Goal: Check status

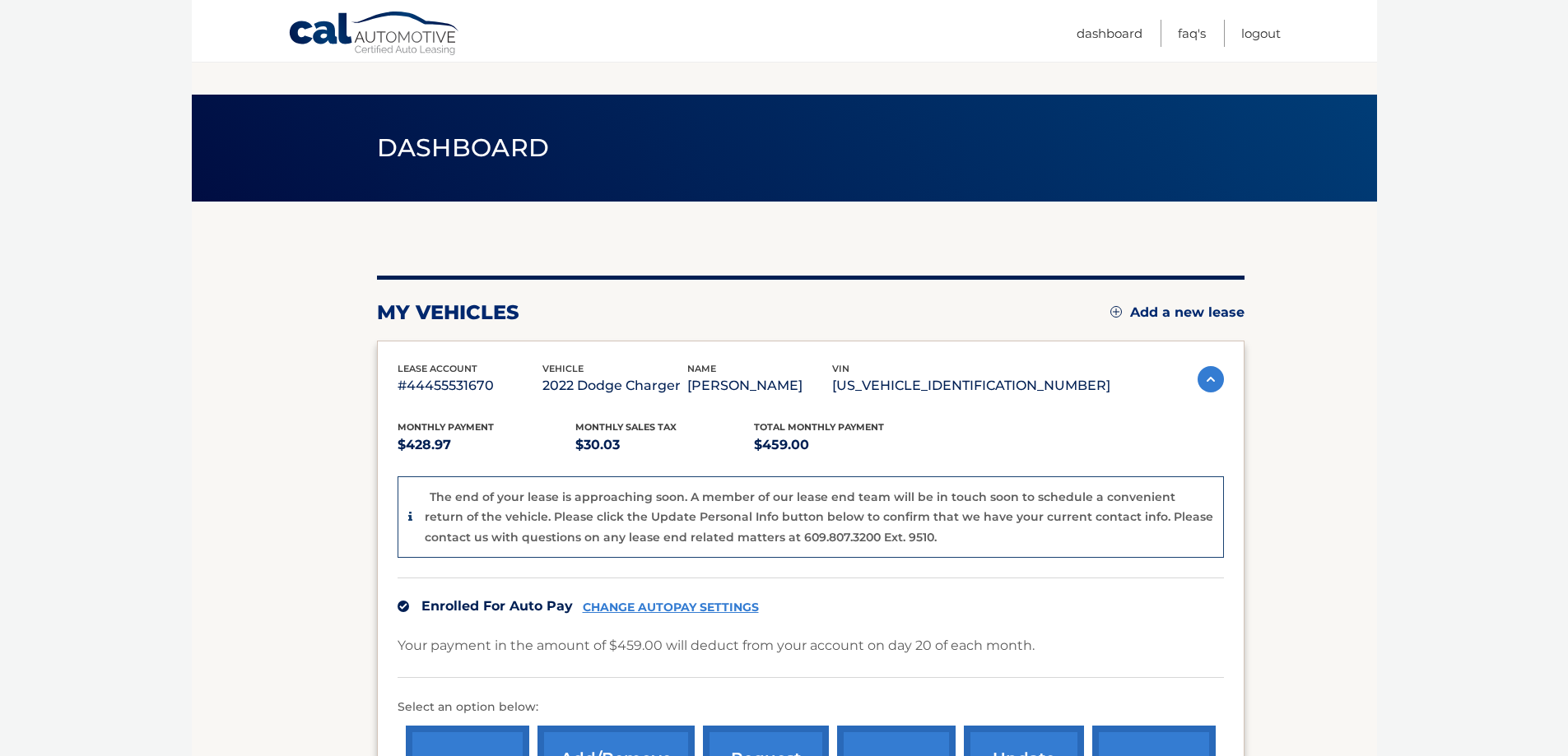
scroll to position [247, 0]
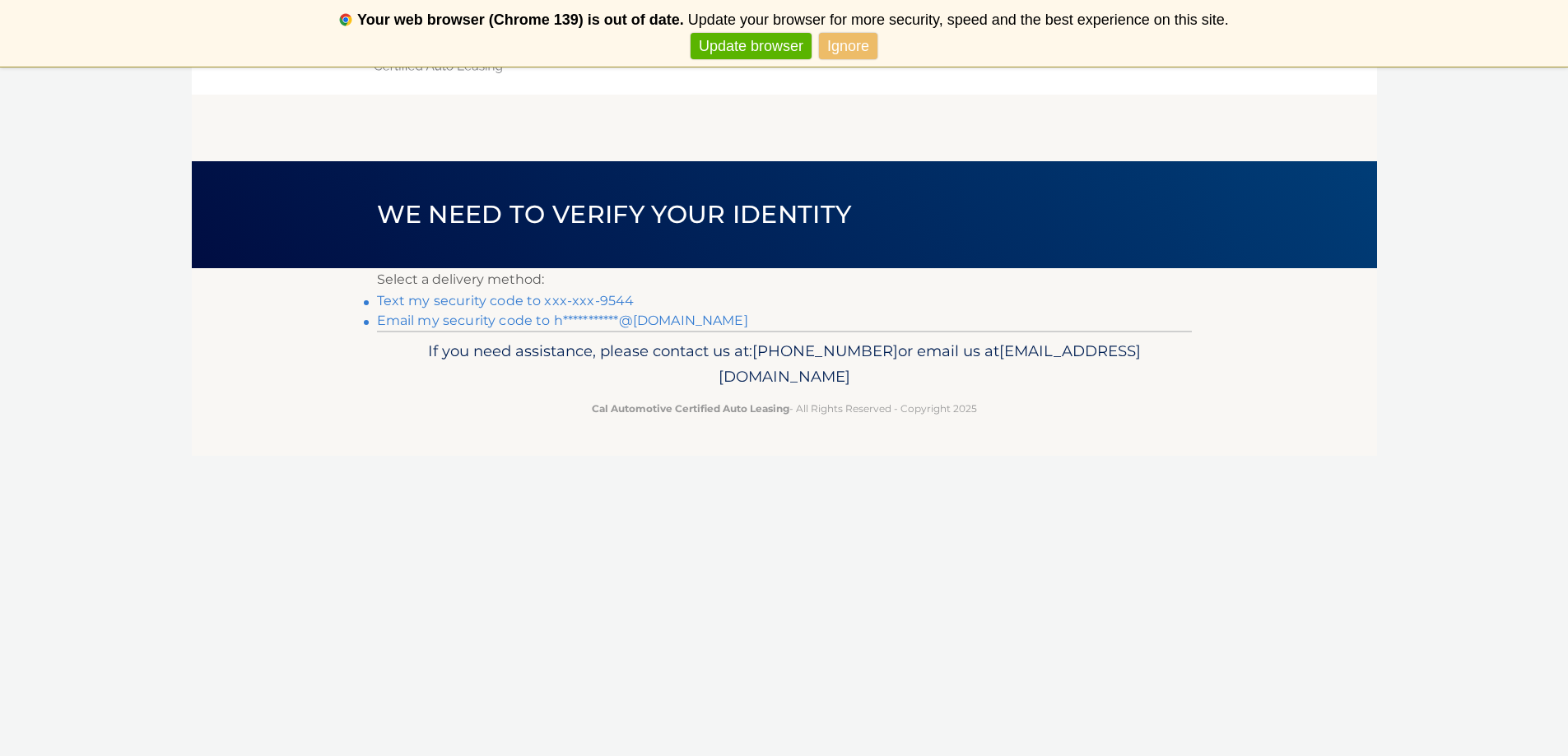
click at [479, 299] on link "Text my security code to xxx-xxx-9544" at bounding box center [505, 301] width 257 height 15
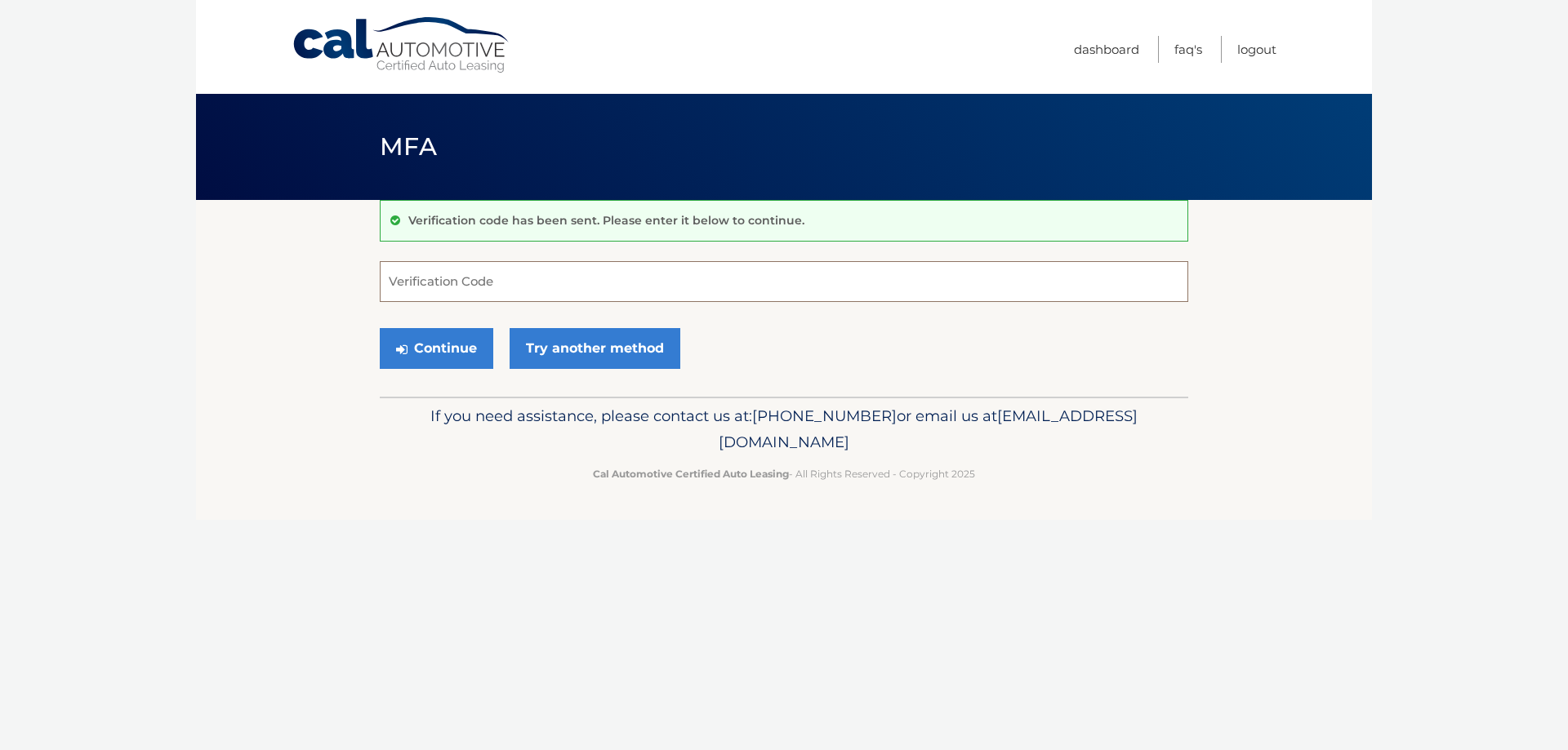
click at [501, 281] on input "Verification Code" at bounding box center [784, 281] width 808 height 40
type input "299017"
click at [435, 335] on button "Continue" at bounding box center [437, 348] width 114 height 40
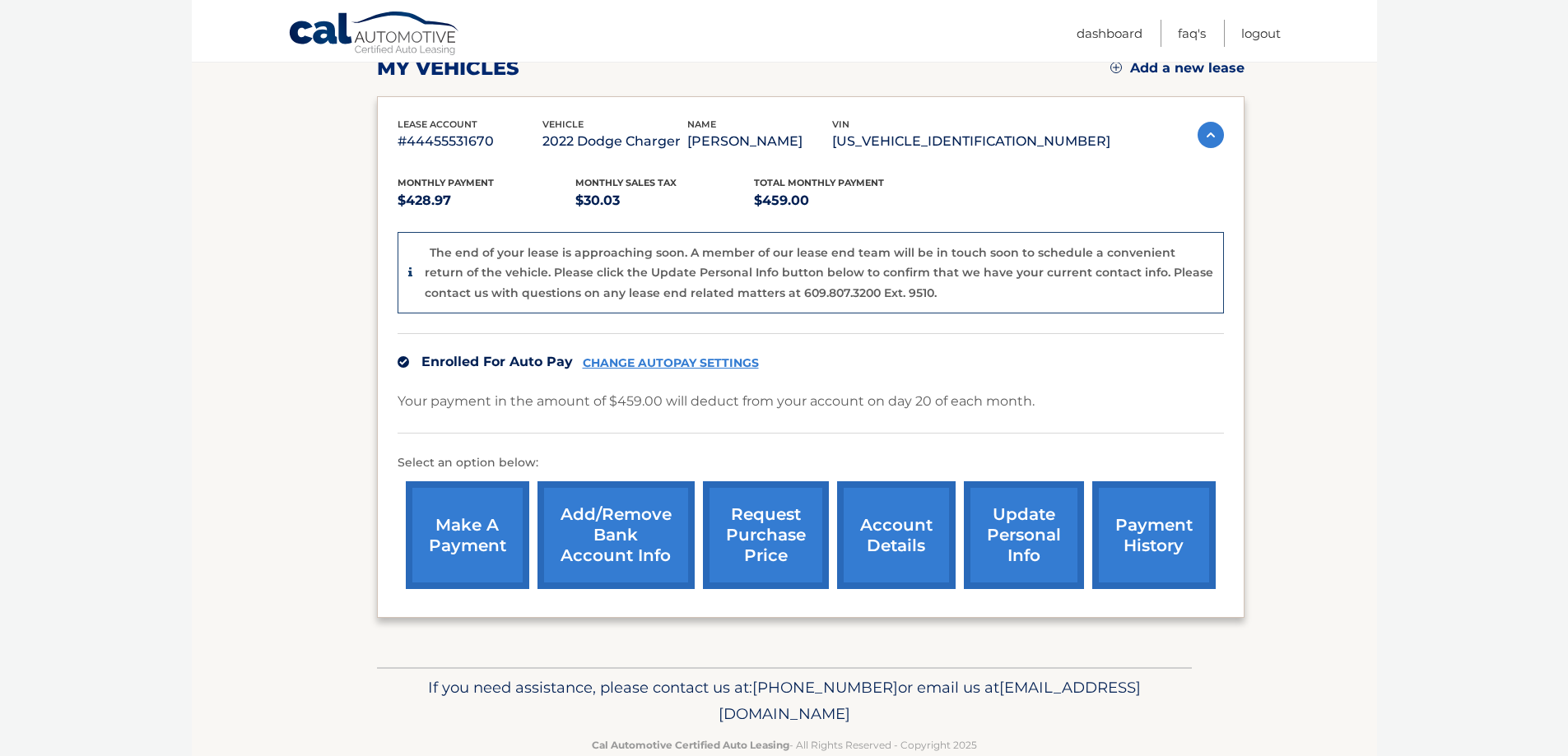
scroll to position [247, 0]
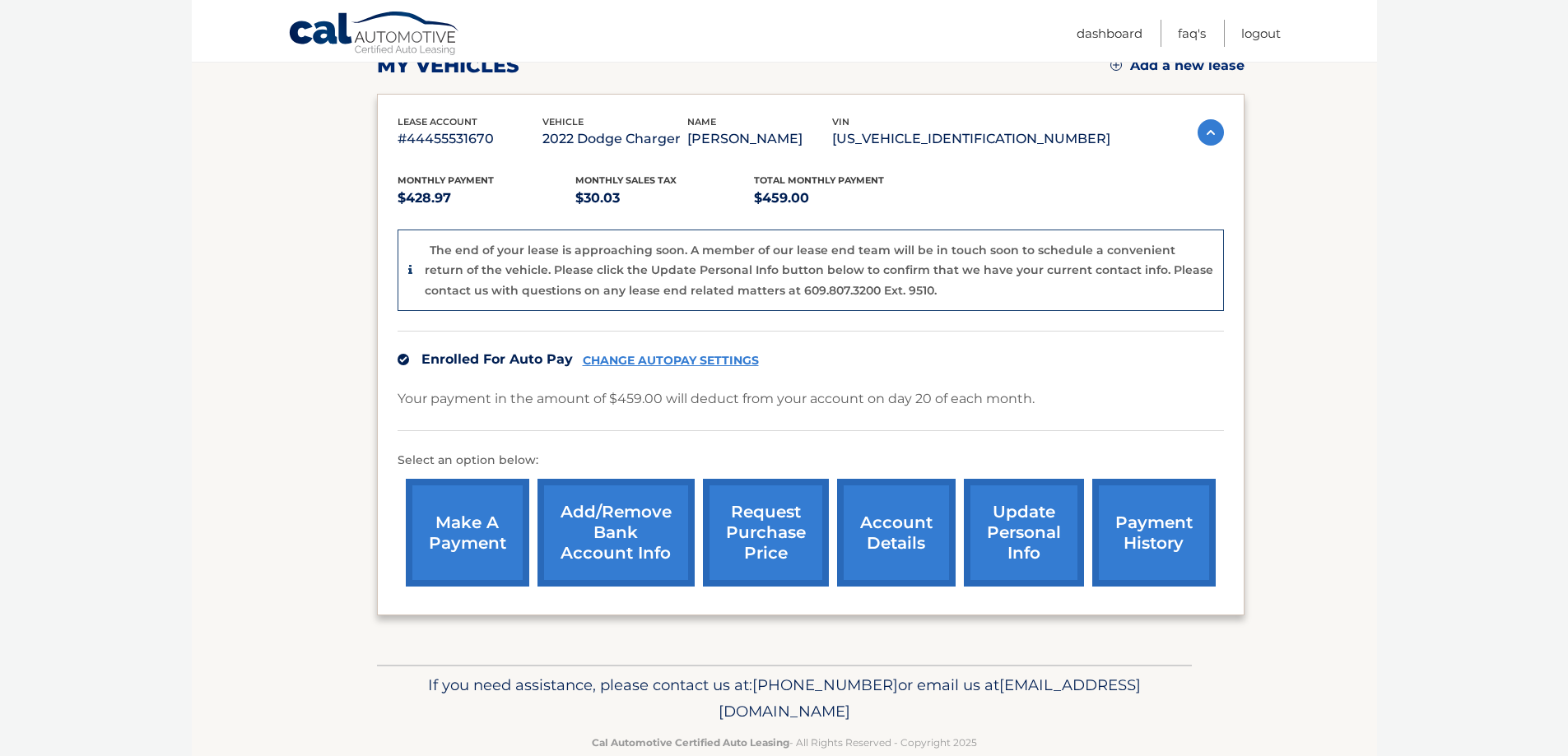
click at [890, 526] on link "account details" at bounding box center [896, 533] width 119 height 108
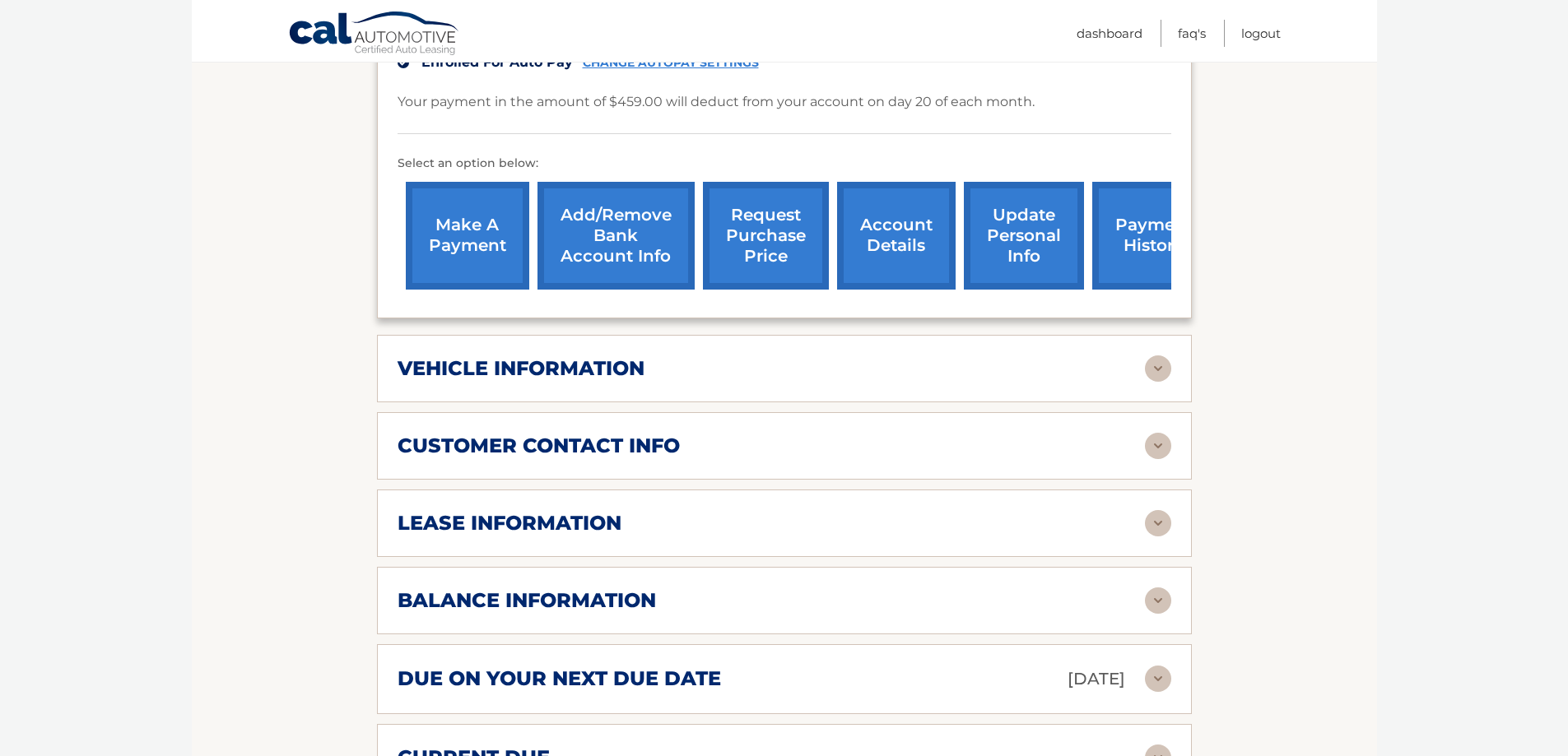
scroll to position [494, 0]
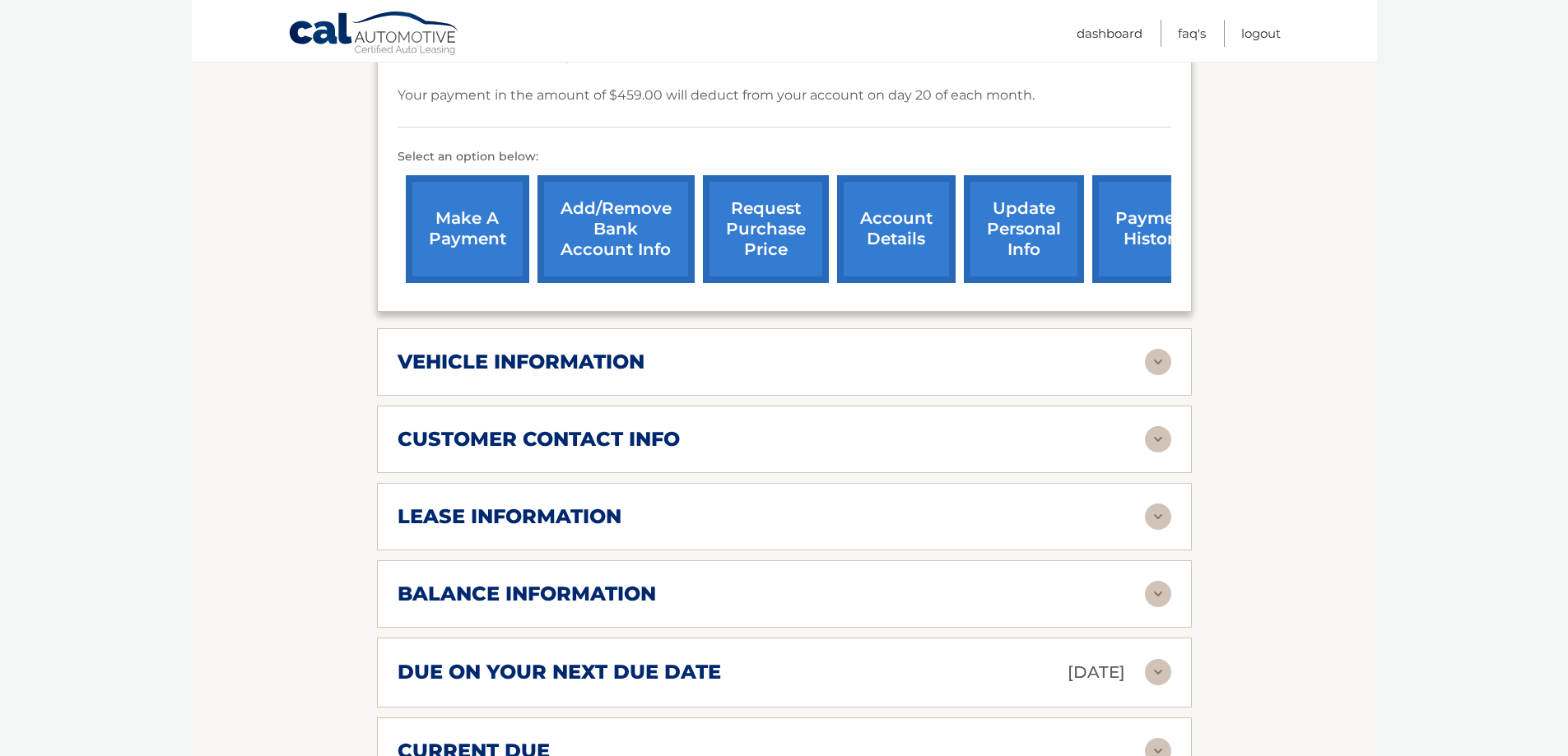
click at [742, 505] on div "lease information" at bounding box center [771, 516] width 747 height 25
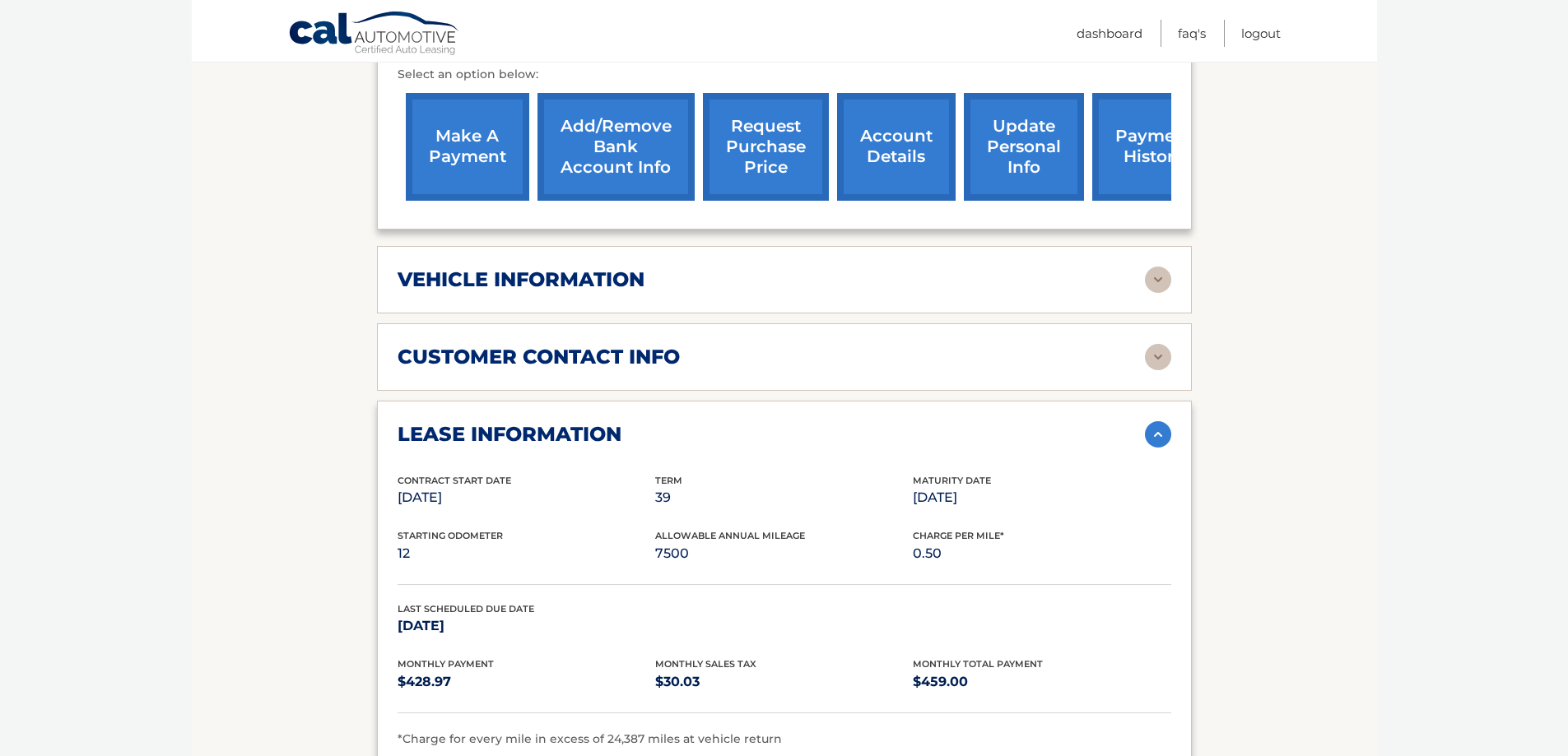
scroll to position [658, 0]
